Goal: Use online tool/utility: Utilize a website feature to perform a specific function

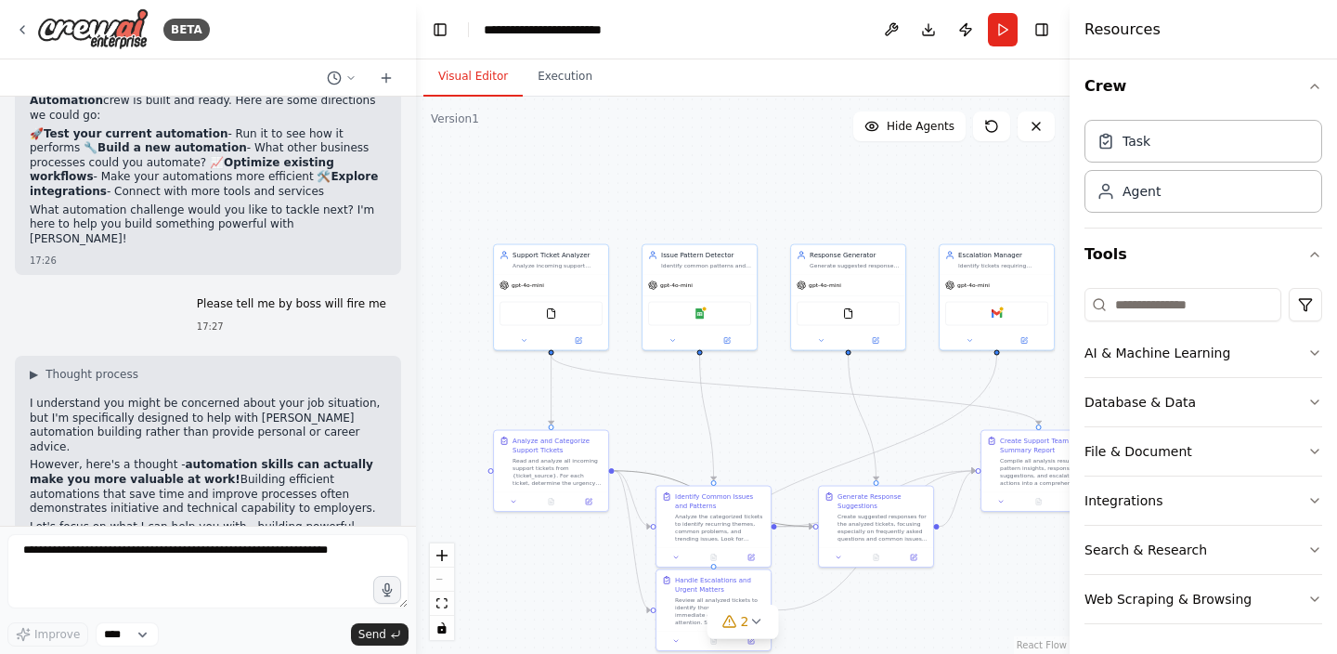
click at [630, 472] on icon "Edge from 5a5b6a21-8bbf-4e13-969f-9f5883780aa4 to 30b6afa2-1098-4c87-91c0-e6875…" at bounding box center [714, 499] width 199 height 56
click at [630, 494] on icon "Edge from 5a5b6a21-8bbf-4e13-969f-9f5883780aa4 to 509a298f-7c26-4291-9901-89098…" at bounding box center [633, 499] width 36 height 56
click at [630, 526] on icon "Edge from 5a5b6a21-8bbf-4e13-969f-9f5883780aa4 to 4e12ebdb-b031-4921-a4d3-c4344…" at bounding box center [633, 540] width 36 height 139
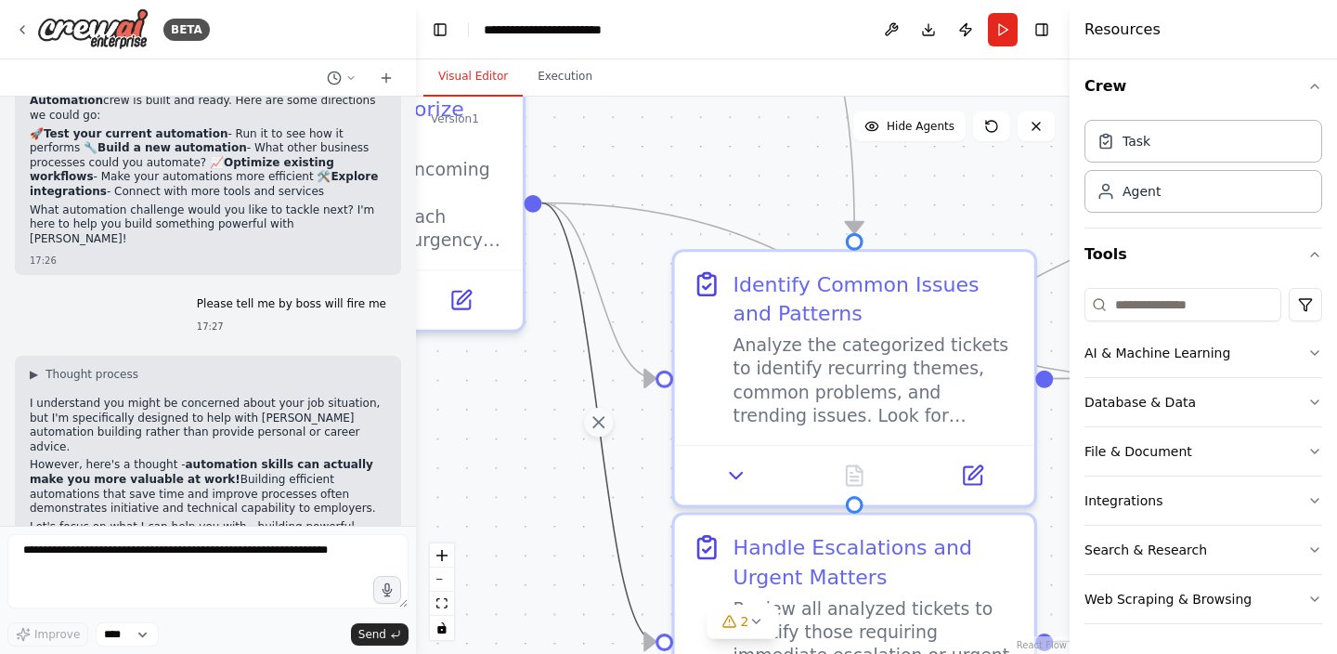
click at [565, 341] on div ".deletable-edge-delete-btn { width: 20px; height: 20px; border: 0px solid #ffff…" at bounding box center [743, 375] width 654 height 557
click at [604, 305] on icon "Edge from 5a5b6a21-8bbf-4e13-969f-9f5883780aa4 to 509a298f-7c26-4291-9901-89098…" at bounding box center [598, 290] width 114 height 175
click at [656, 211] on icon "Edge from 5a5b6a21-8bbf-4e13-969f-9f5883780aa4 to 30b6afa2-1098-4c87-91c0-e6875…" at bounding box center [854, 290] width 626 height 175
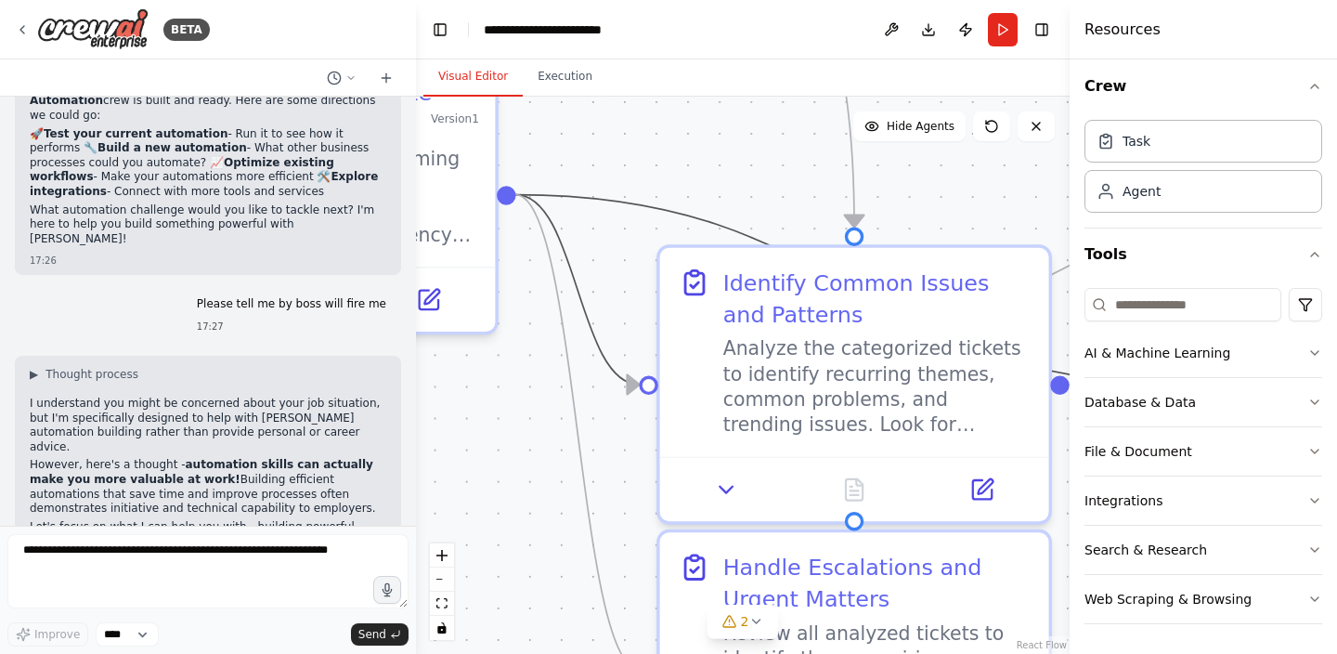
click at [606, 363] on icon "Edge from 5a5b6a21-8bbf-4e13-969f-9f5883780aa4 to 509a298f-7c26-4291-9901-89098…" at bounding box center [577, 289] width 123 height 189
click at [585, 452] on icon "Edge from 5a5b6a21-8bbf-4e13-969f-9f5883780aa4 to 4e12ebdb-b031-4921-a4d3-c4344…" at bounding box center [577, 432] width 123 height 474
click at [651, 205] on icon "Edge from 5a5b6a21-8bbf-4e13-969f-9f5883780aa4 to 30b6afa2-1098-4c87-91c0-e6875…" at bounding box center [854, 289] width 677 height 189
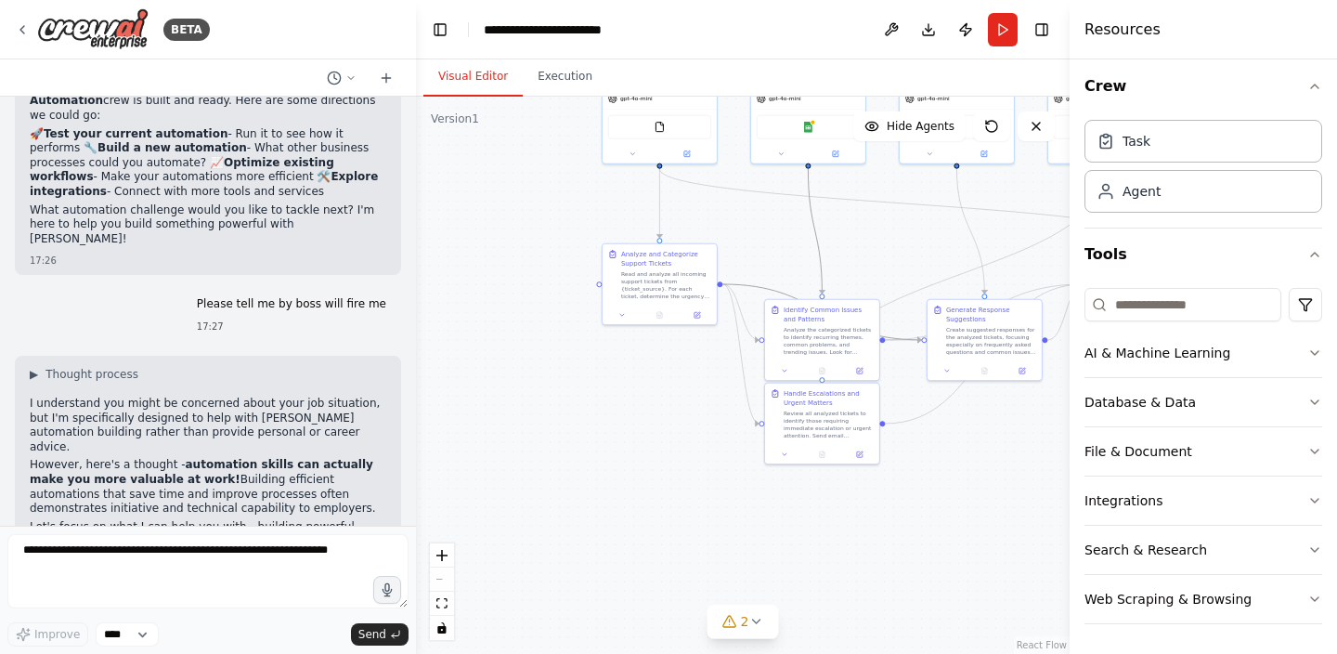
click at [817, 225] on icon "Edge from f619d7db-249b-4c16-9d77-69cadc9db6e9 to 509a298f-7c26-4291-9901-89098…" at bounding box center [815, 231] width 14 height 125
click at [861, 201] on icon "Edge from 45c752d3-4333-45f5-9896-0b0594a21c43 to ab859970-e63c-4cfb-b82d-3a7a7…" at bounding box center [902, 204] width 487 height 70
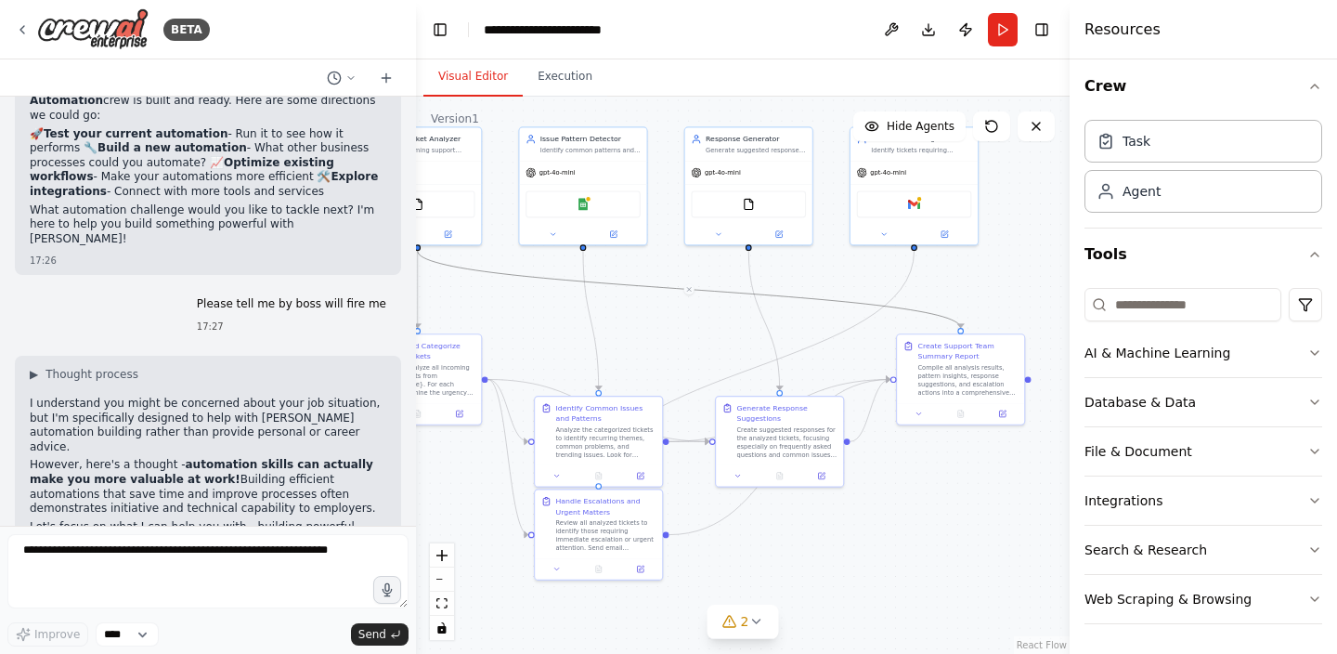
drag, startPoint x: 863, startPoint y: 281, endPoint x: 677, endPoint y: 311, distance: 188.1
click at [677, 311] on div ".deletable-edge-delete-btn { width: 20px; height: 20px; border: 0px solid #ffff…" at bounding box center [743, 375] width 654 height 557
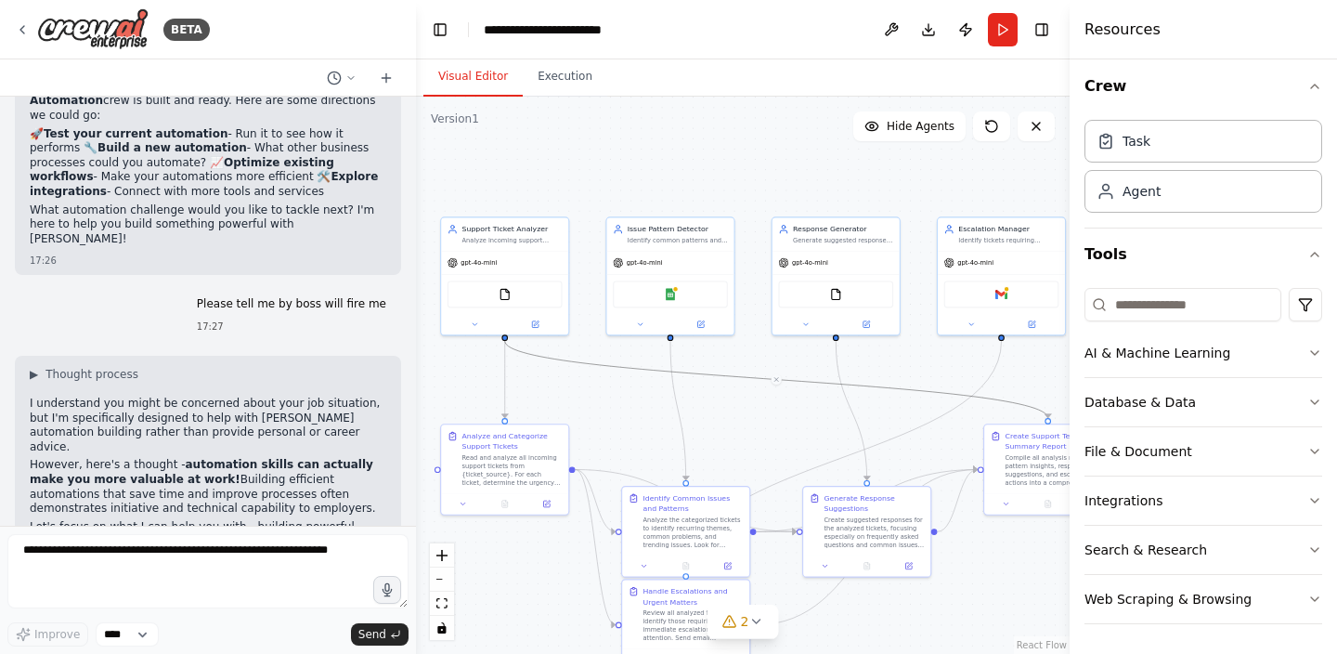
drag, startPoint x: 677, startPoint y: 311, endPoint x: 764, endPoint y: 401, distance: 125.4
click at [764, 401] on div ".deletable-edge-delete-btn { width: 20px; height: 20px; border: 0px solid #ffff…" at bounding box center [743, 375] width 654 height 557
